Goal: Task Accomplishment & Management: Use online tool/utility

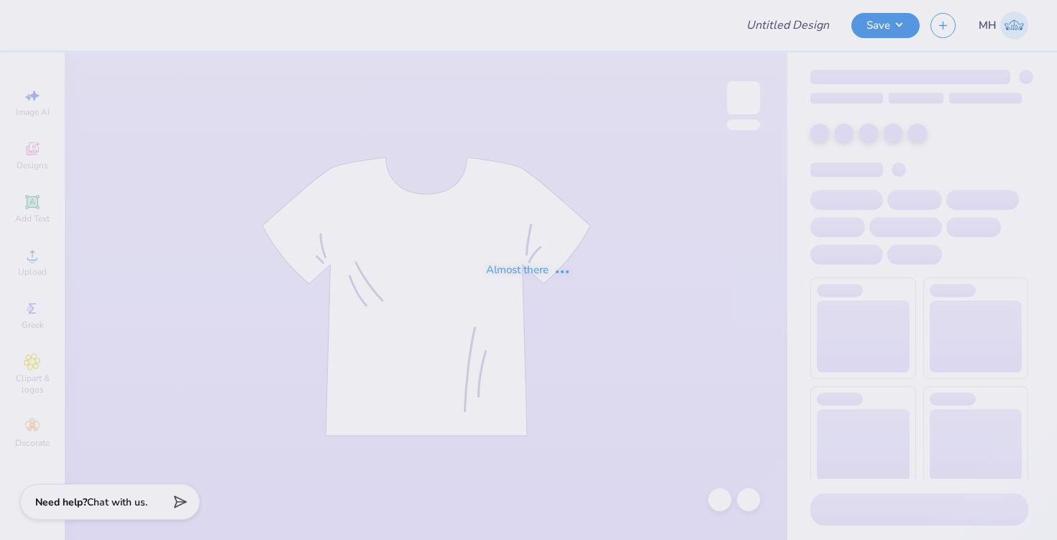
type input "[PERSON_NAME] - Gen Merch"
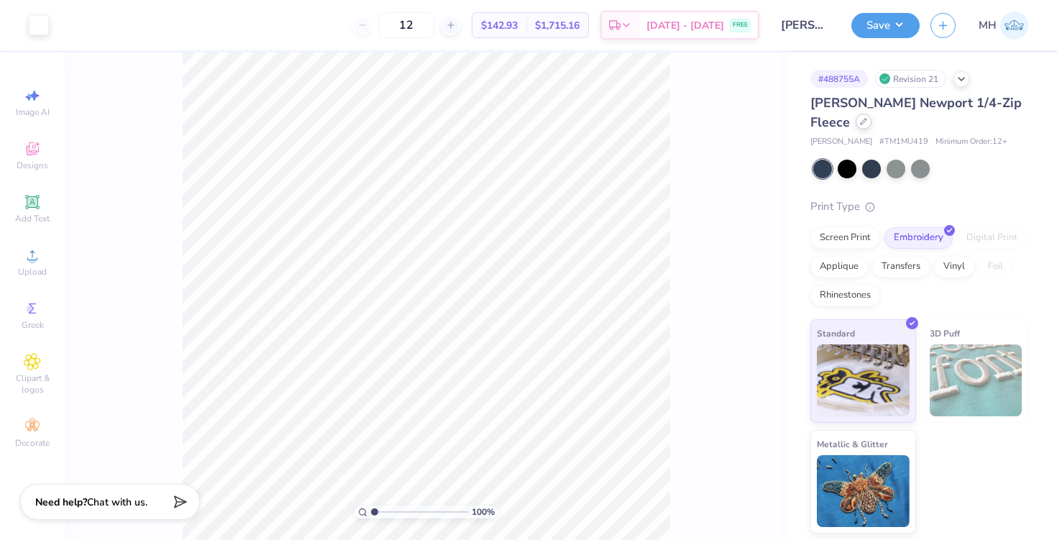
click at [860, 120] on icon at bounding box center [863, 121] width 7 height 7
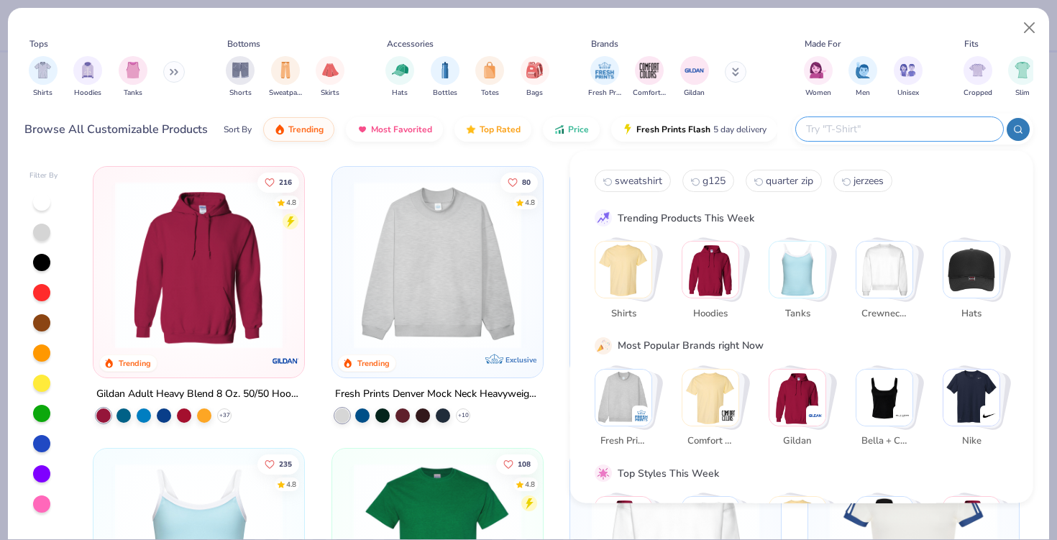
click at [896, 135] on input "text" at bounding box center [898, 129] width 188 height 17
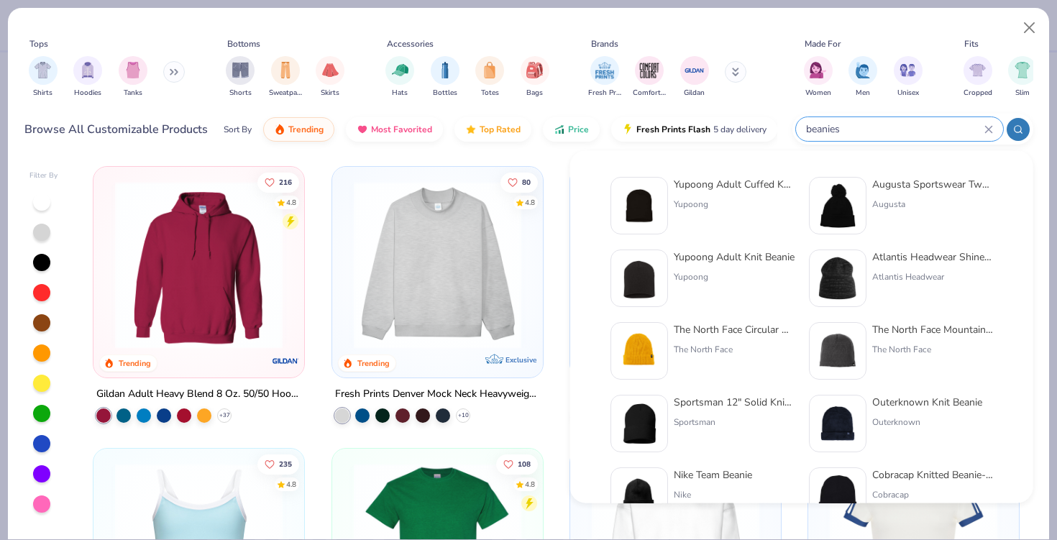
type input "beanies"
click at [715, 199] on div "Yupoong" at bounding box center [734, 204] width 121 height 13
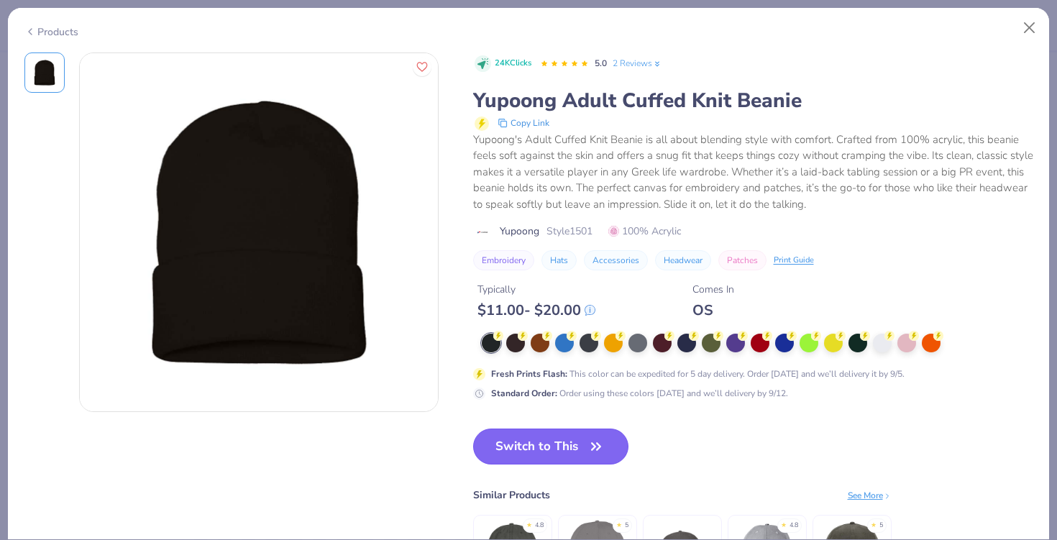
click at [557, 455] on button "Switch to This" at bounding box center [551, 446] width 156 height 36
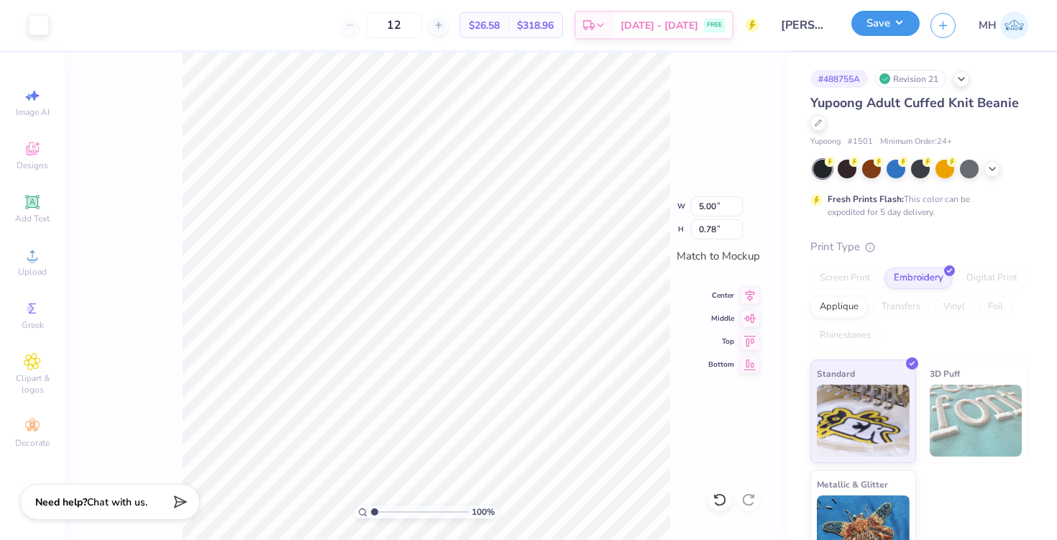
click at [874, 22] on button "Save" at bounding box center [885, 23] width 68 height 25
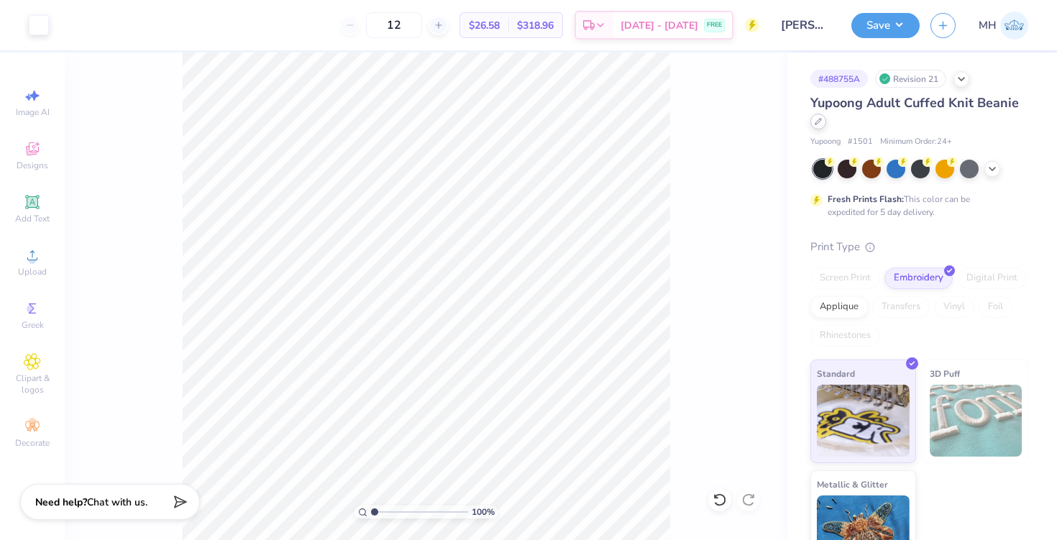
click at [818, 121] on icon at bounding box center [817, 121] width 7 height 7
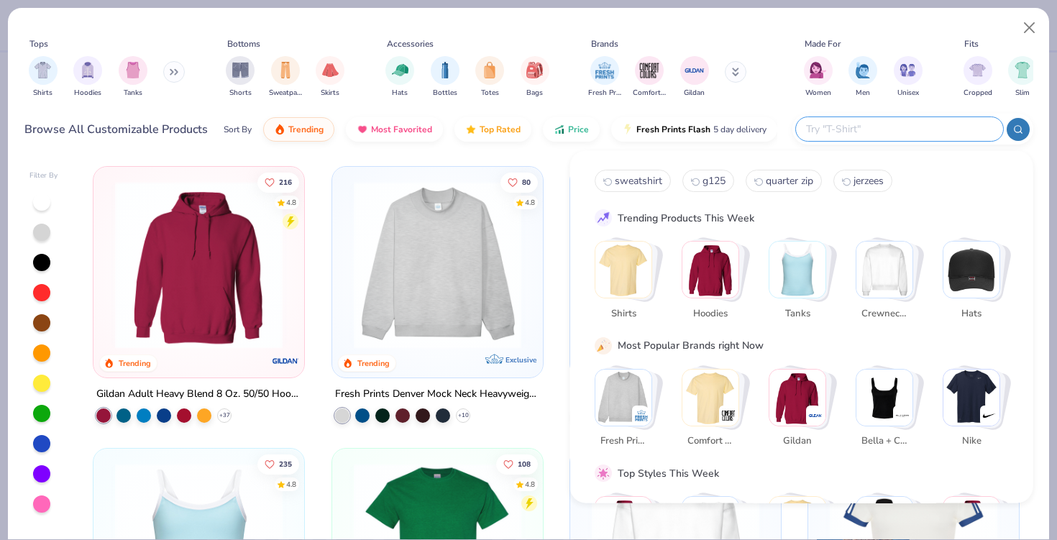
click at [897, 132] on input "text" at bounding box center [898, 129] width 188 height 17
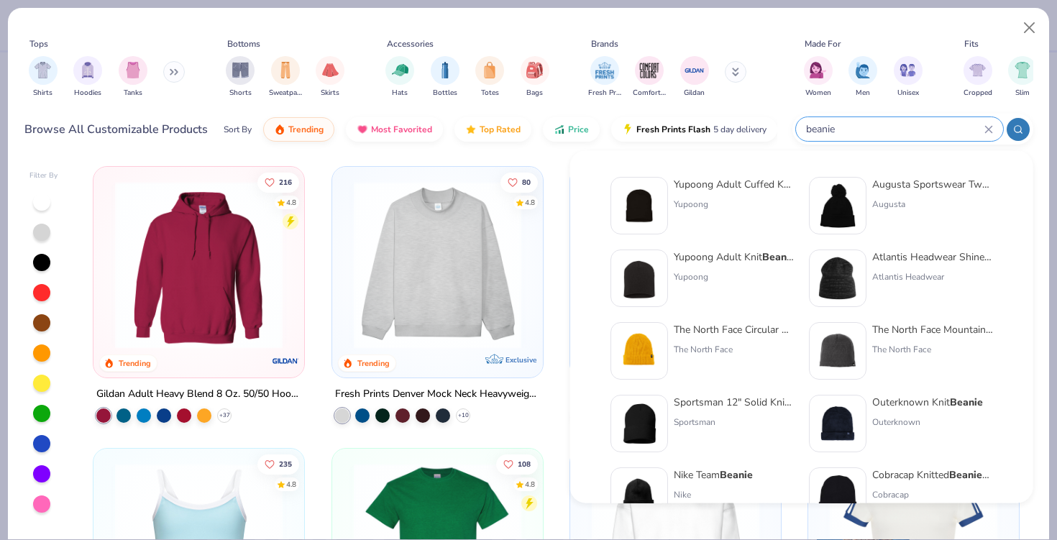
type input "beanie"
click at [723, 327] on div "The North Face Circular Rib Beanie" at bounding box center [734, 329] width 121 height 15
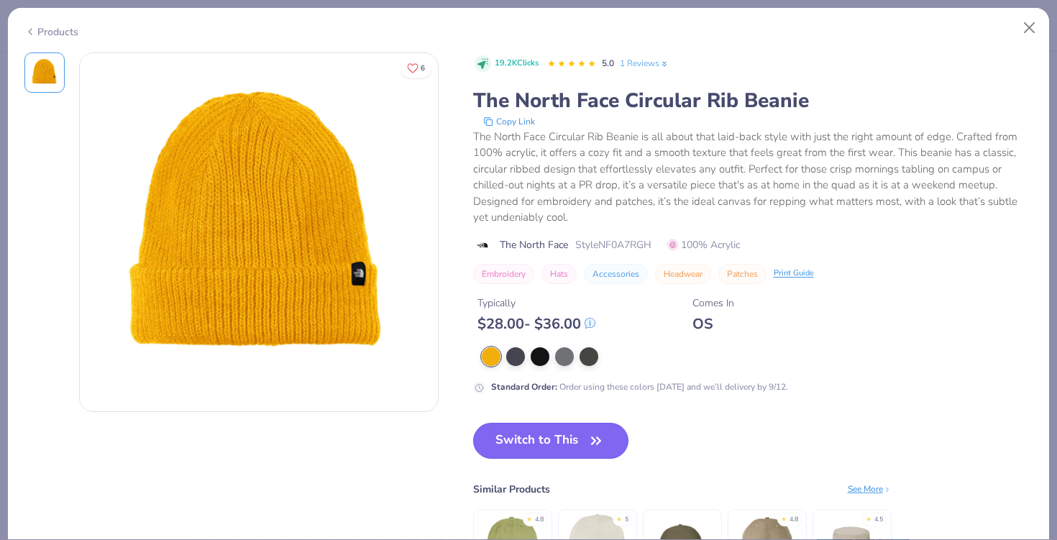
click at [536, 446] on button "Switch to This" at bounding box center [551, 441] width 156 height 36
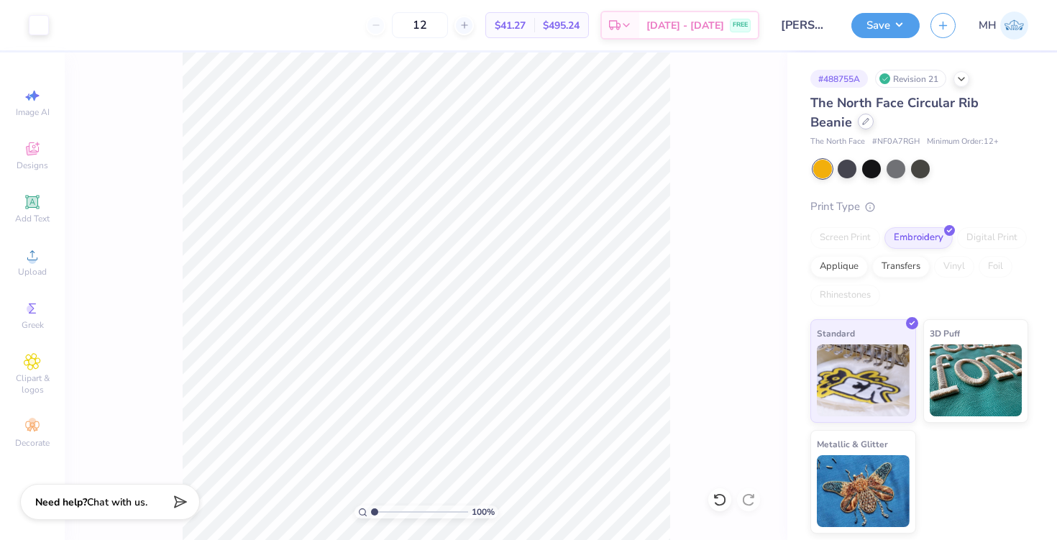
click at [862, 122] on icon at bounding box center [865, 121] width 7 height 7
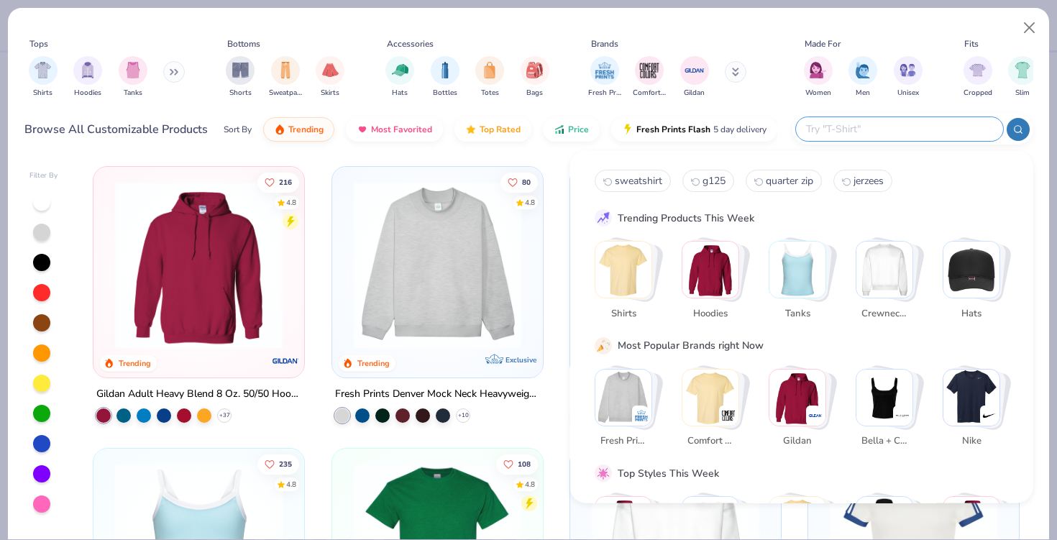
click at [898, 124] on input "text" at bounding box center [898, 129] width 188 height 17
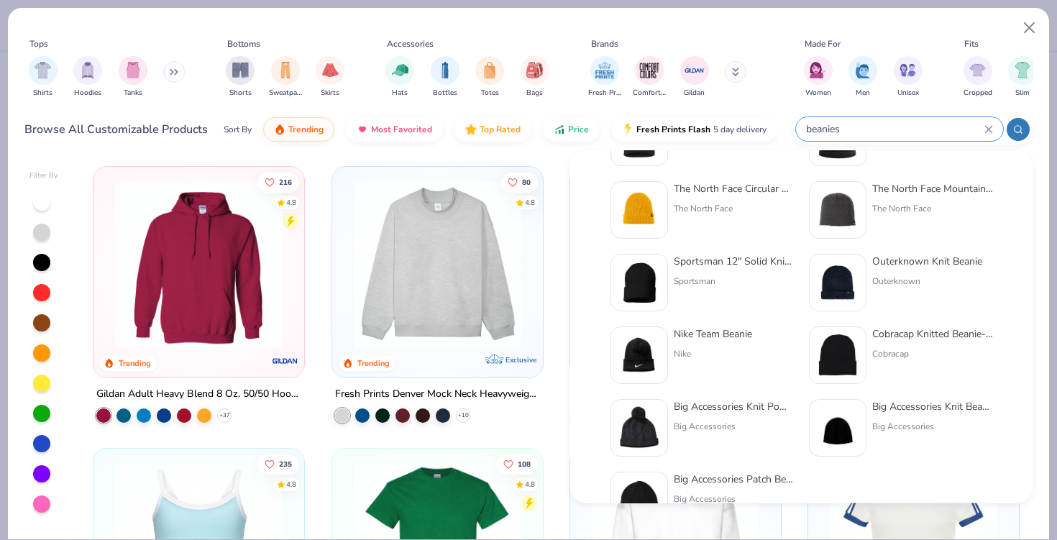
scroll to position [173, 0]
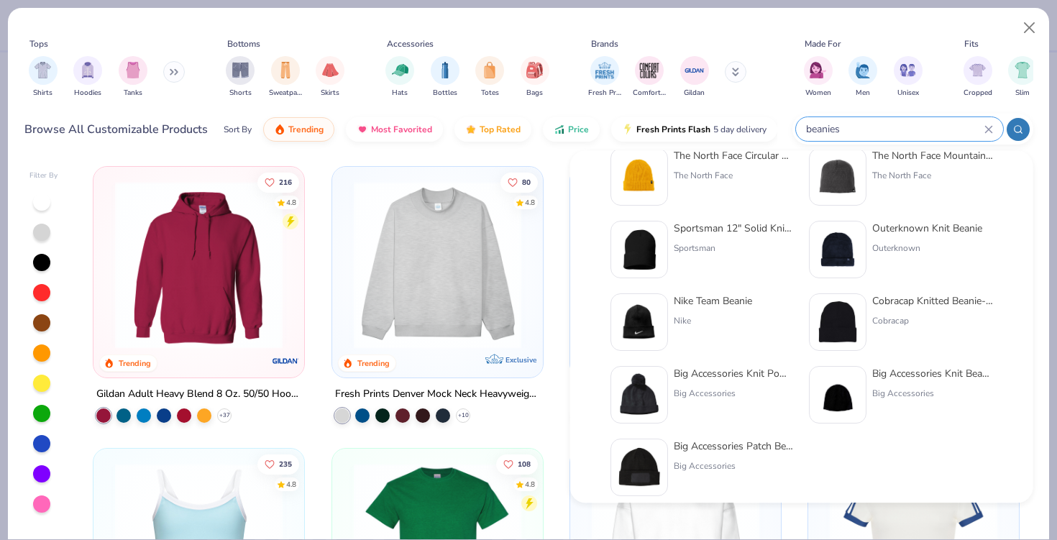
type input "beanies"
click at [733, 380] on div "Big Accessories Knit Pom Beanie" at bounding box center [734, 374] width 121 height 15
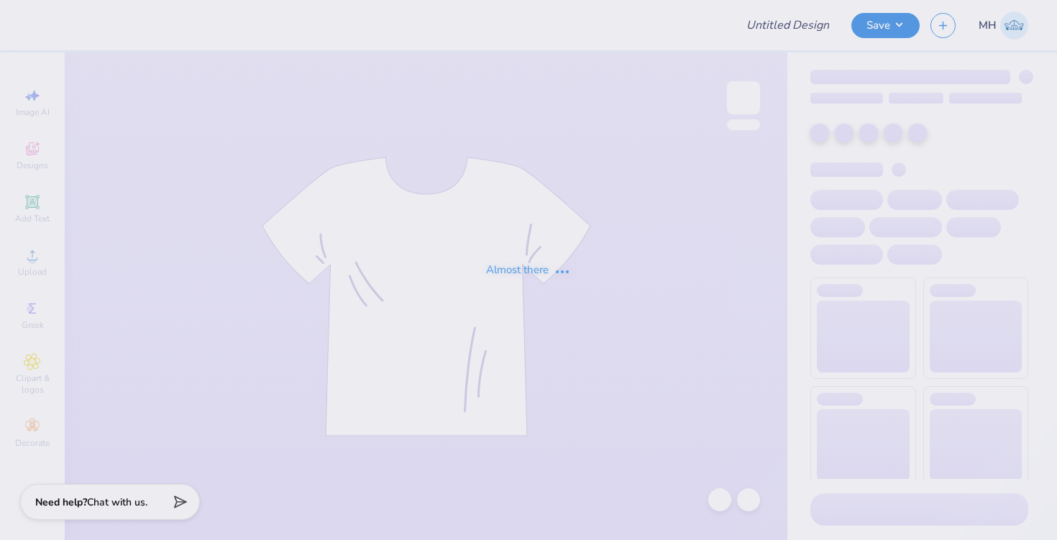
type input "[PERSON_NAME] - Gen Merch"
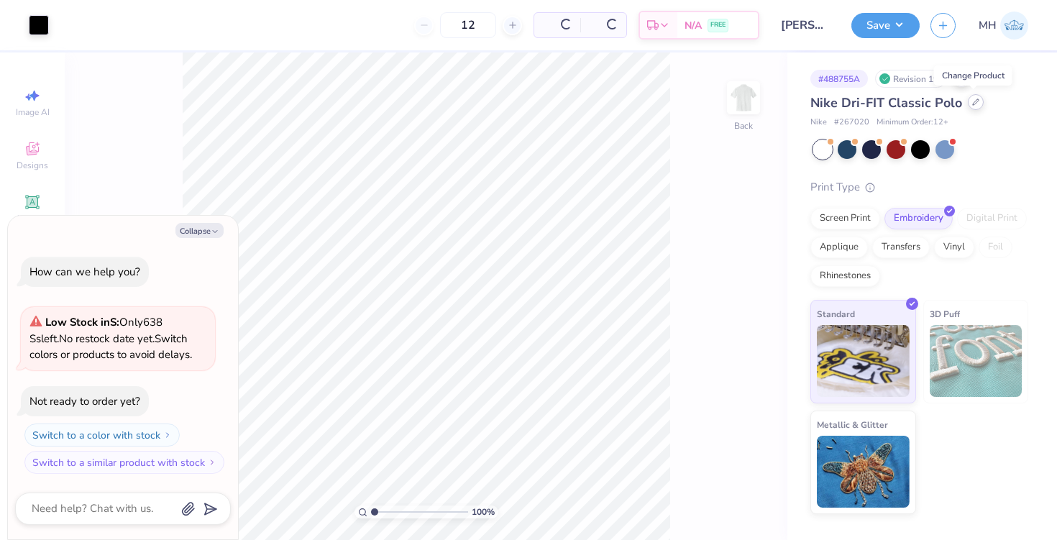
click at [977, 107] on div at bounding box center [976, 102] width 16 height 16
type textarea "x"
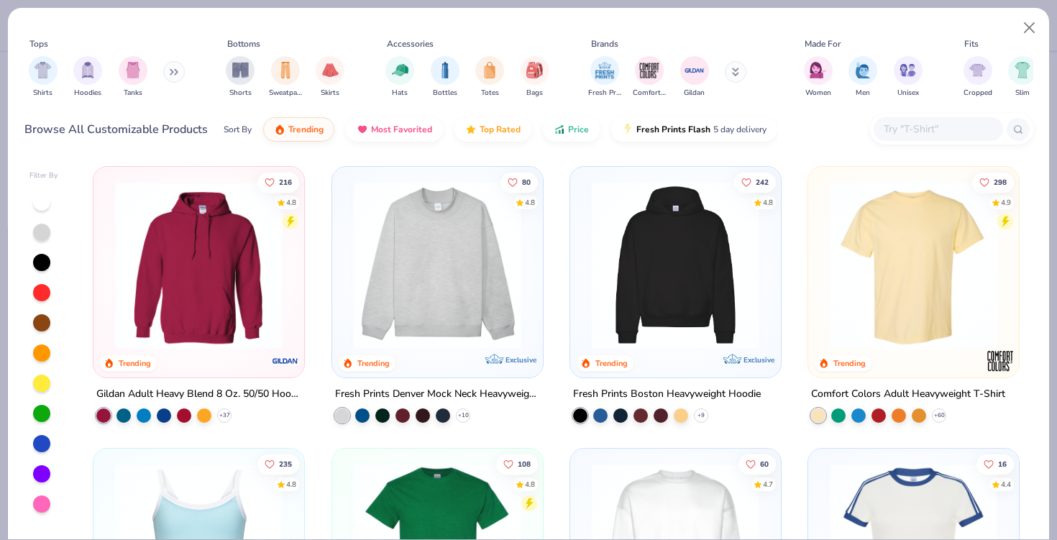
click at [932, 122] on input "text" at bounding box center [937, 129] width 111 height 17
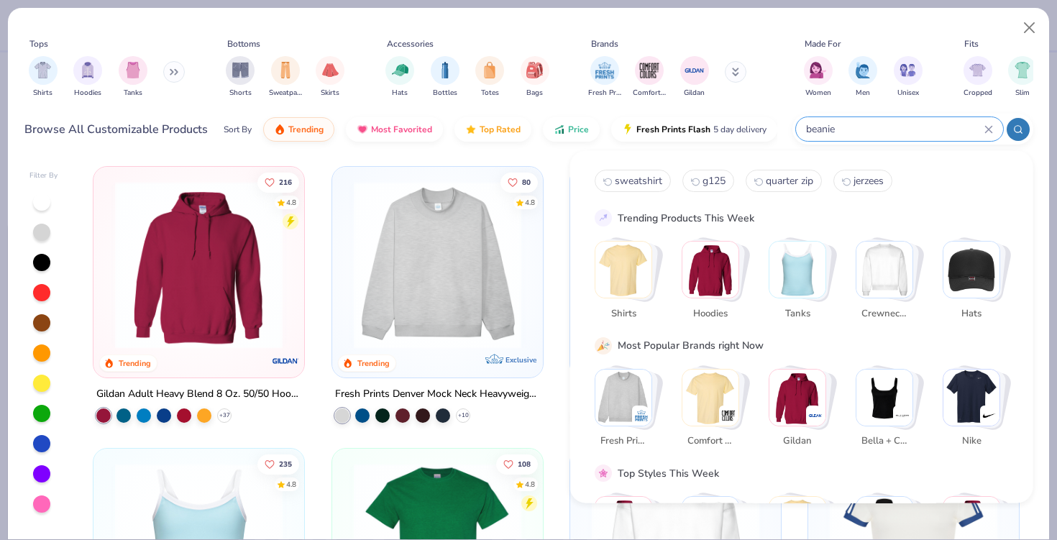
type input "beanie"
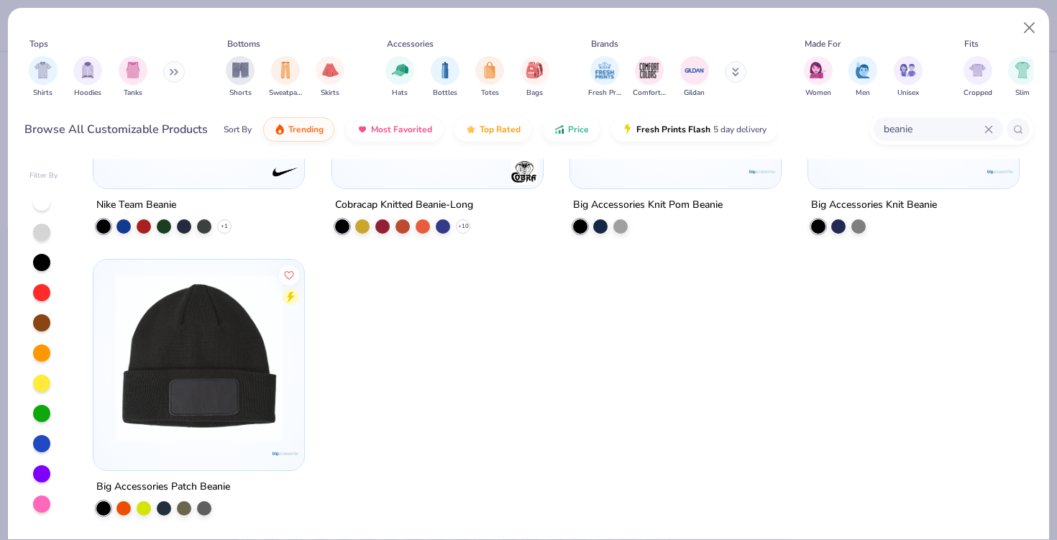
scroll to position [513, 0]
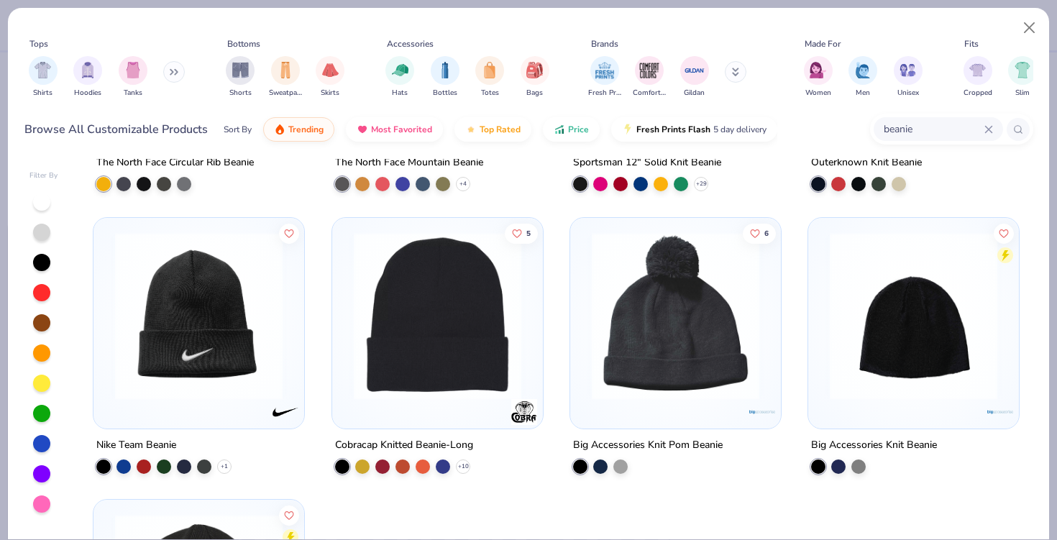
click at [656, 365] on img at bounding box center [675, 314] width 182 height 167
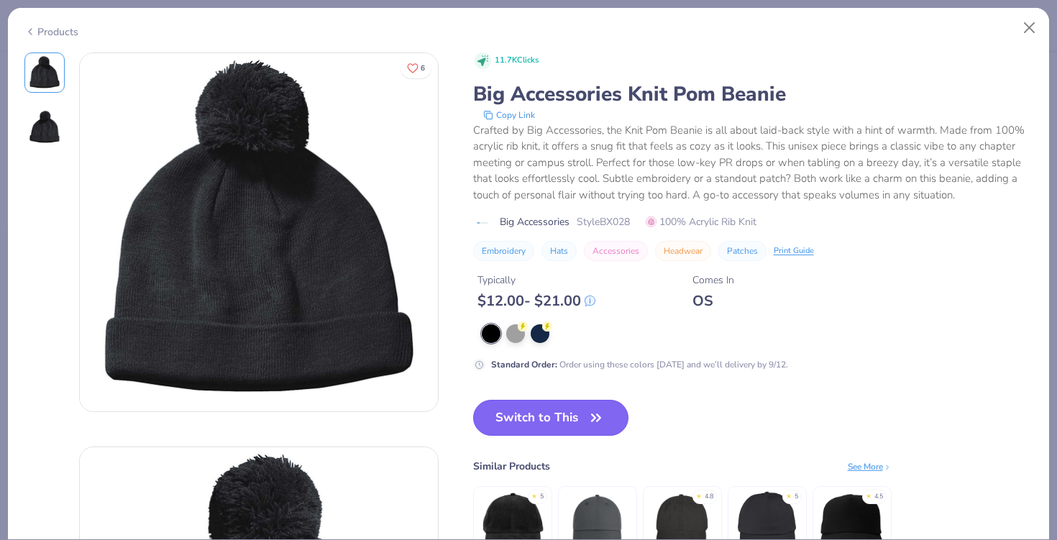
click at [558, 421] on button "Switch to This" at bounding box center [551, 418] width 156 height 36
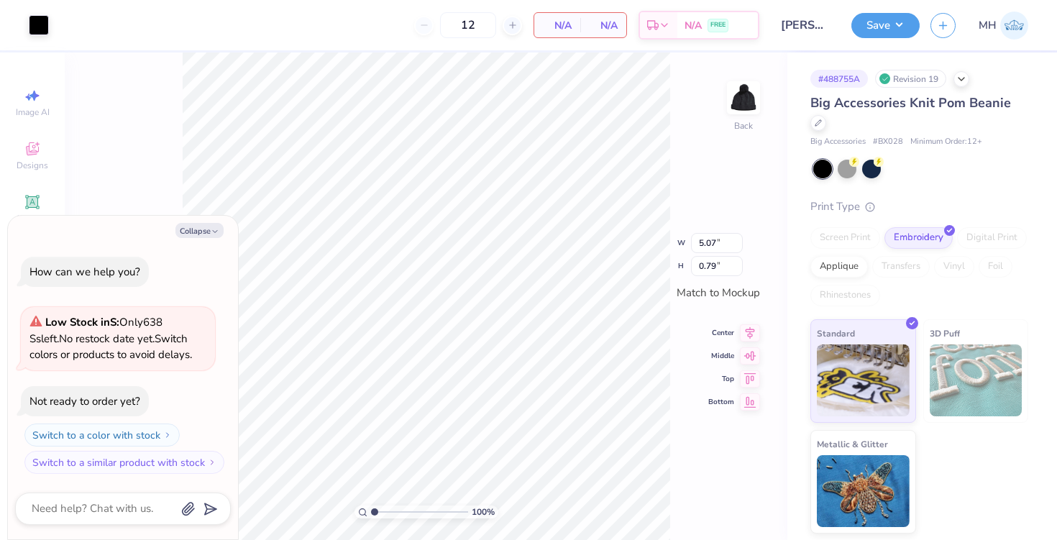
click at [24, 15] on div "Art colors" at bounding box center [24, 25] width 49 height 50
click at [32, 19] on div at bounding box center [39, 24] width 20 height 20
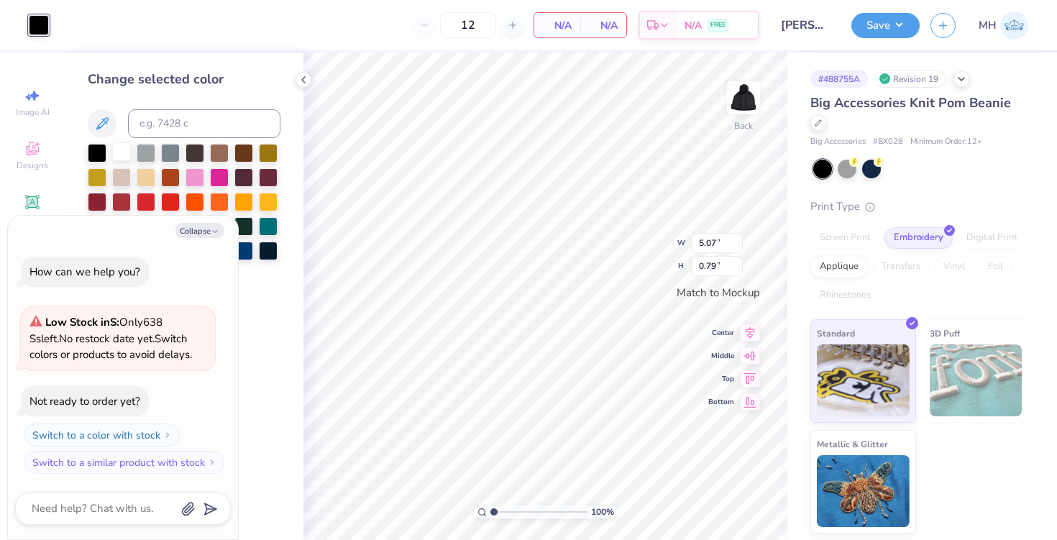
click at [120, 144] on div at bounding box center [121, 151] width 19 height 19
click at [217, 231] on icon "button" at bounding box center [215, 231] width 9 height 9
type textarea "x"
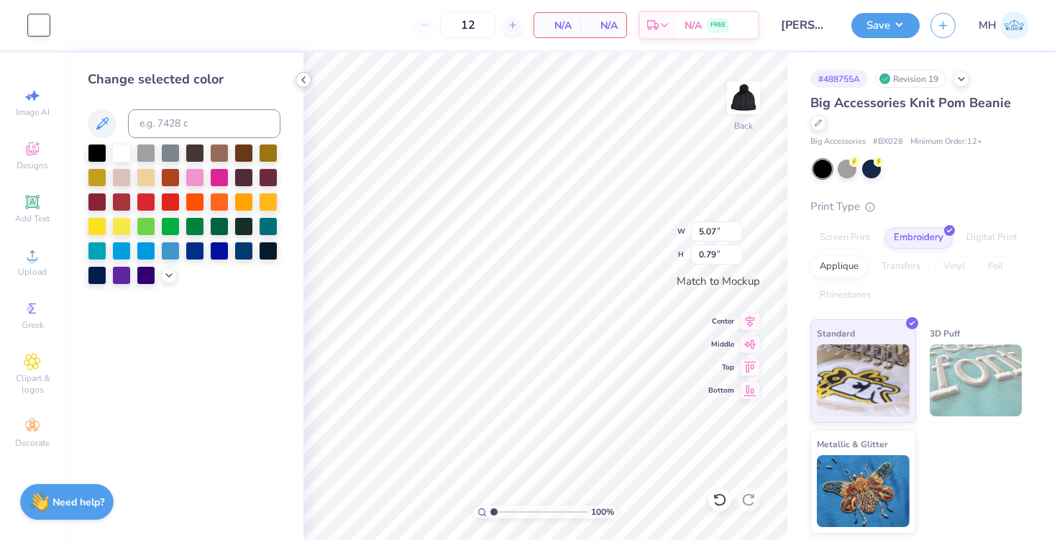
click at [303, 76] on icon at bounding box center [304, 80] width 12 height 12
